Goal: Task Accomplishment & Management: Use online tool/utility

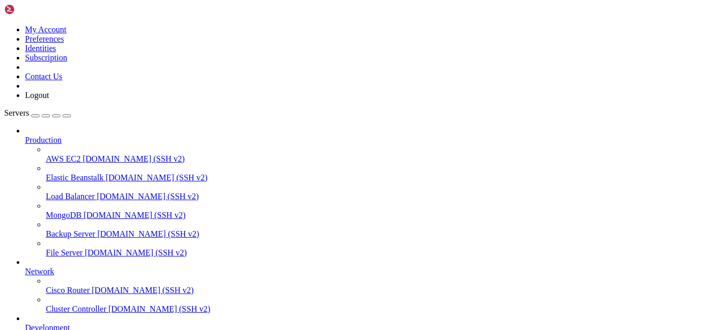
scroll to position [146, 0]
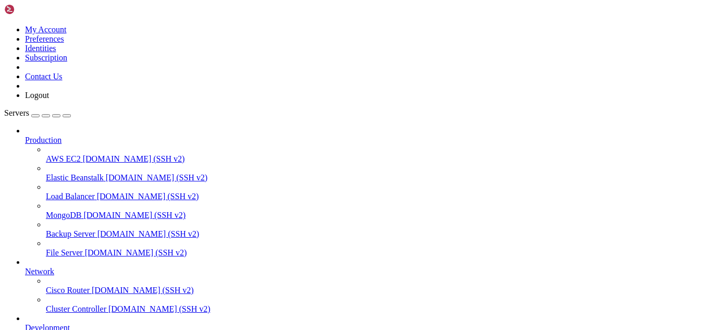
drag, startPoint x: 122, startPoint y: 877, endPoint x: 110, endPoint y: 877, distance: 11.5
drag, startPoint x: 291, startPoint y: 868, endPoint x: 15, endPoint y: 782, distance: 288.7
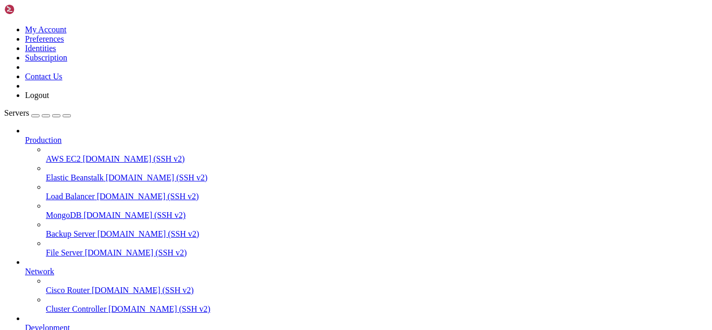
drag, startPoint x: 7, startPoint y: 759, endPoint x: 235, endPoint y: 828, distance: 238.1
drag, startPoint x: 287, startPoint y: 864, endPoint x: 9, endPoint y: 759, distance: 296.9
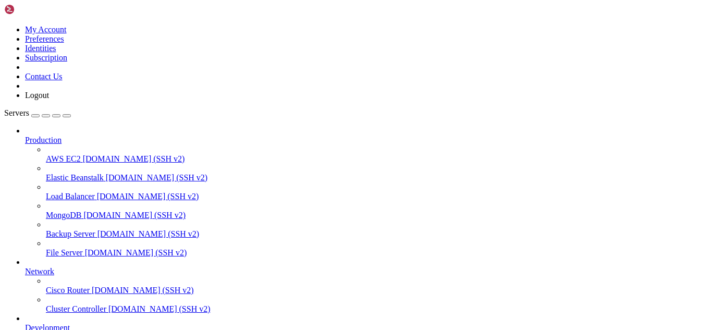
scroll to position [142, 0]
